Goal: Information Seeking & Learning: Learn about a topic

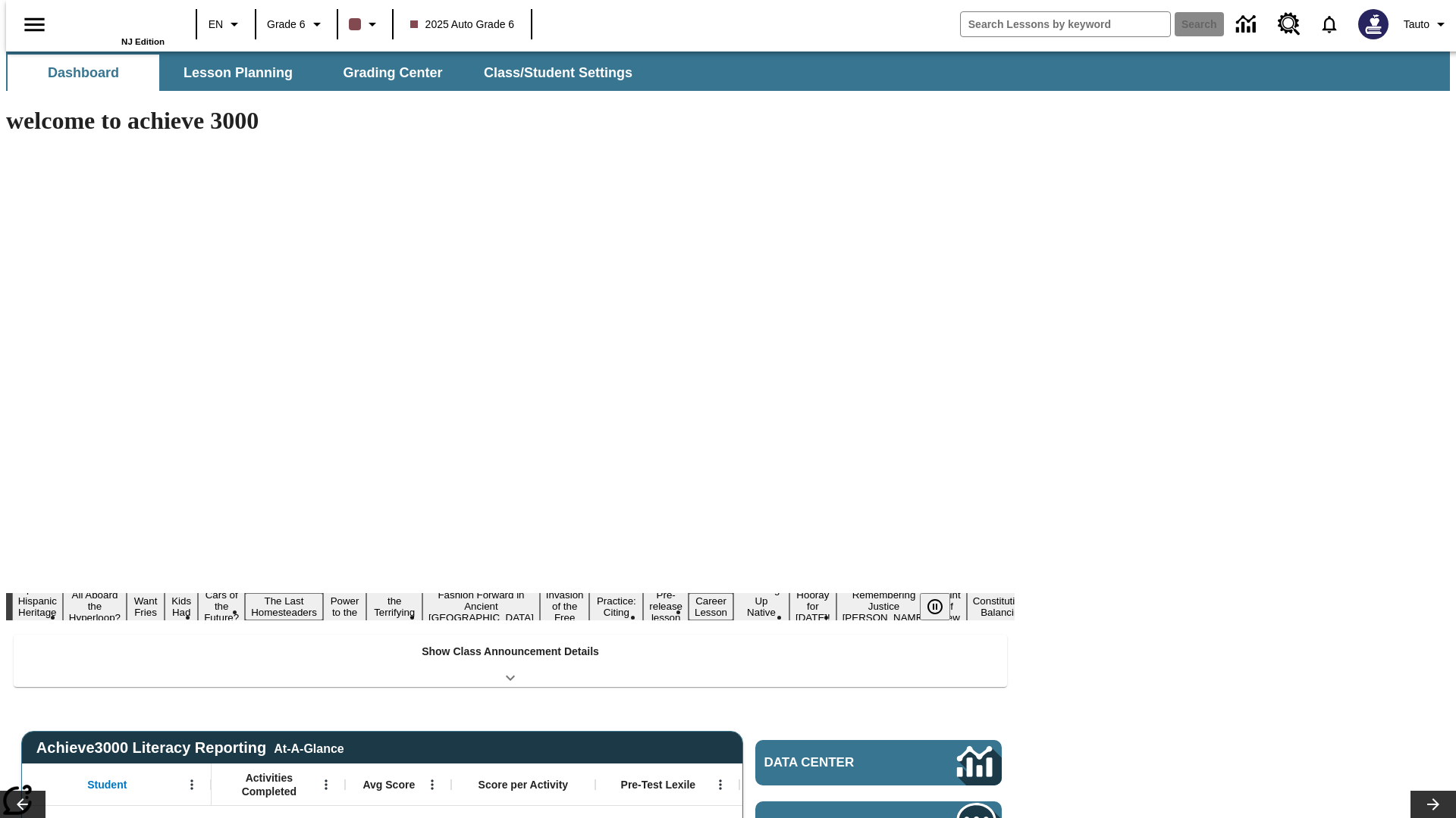
type input "-1"
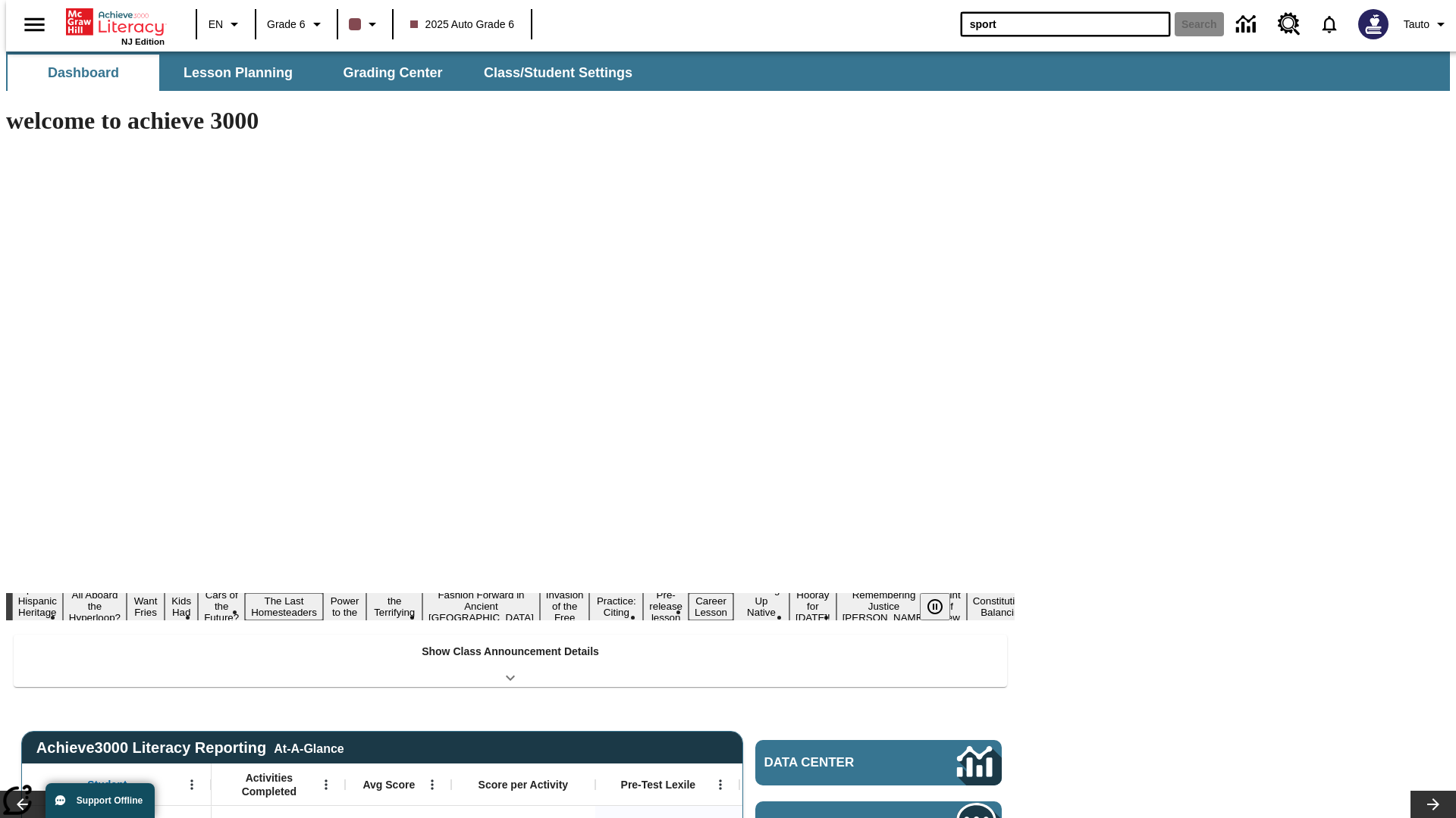
type input "sport"
click at [1189, 24] on button "Search" at bounding box center [1198, 23] width 50 height 24
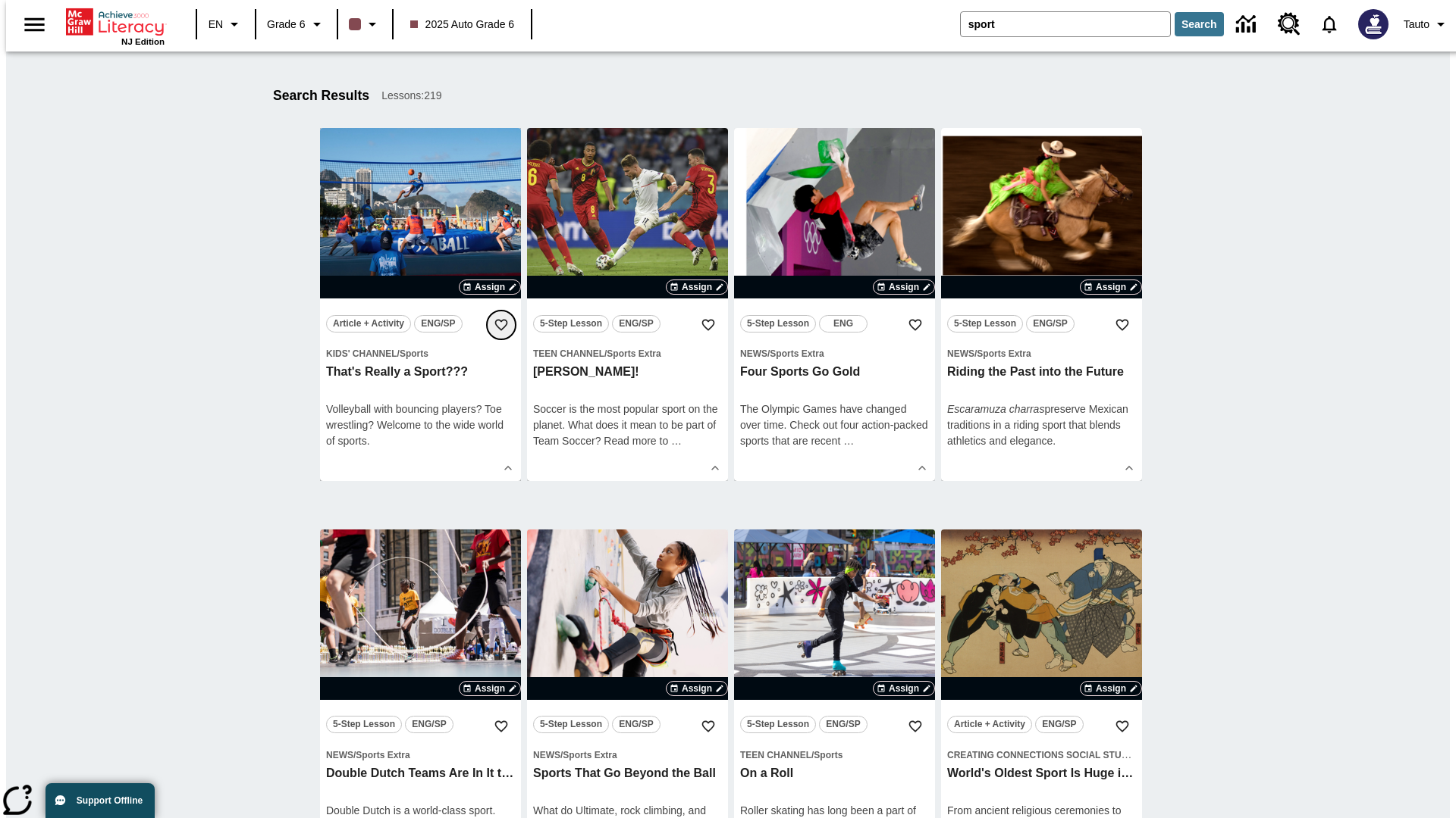
click at [502, 325] on icon "Add to Favorites" at bounding box center [501, 325] width 15 height 15
